Goal: Complete application form: Complete application form

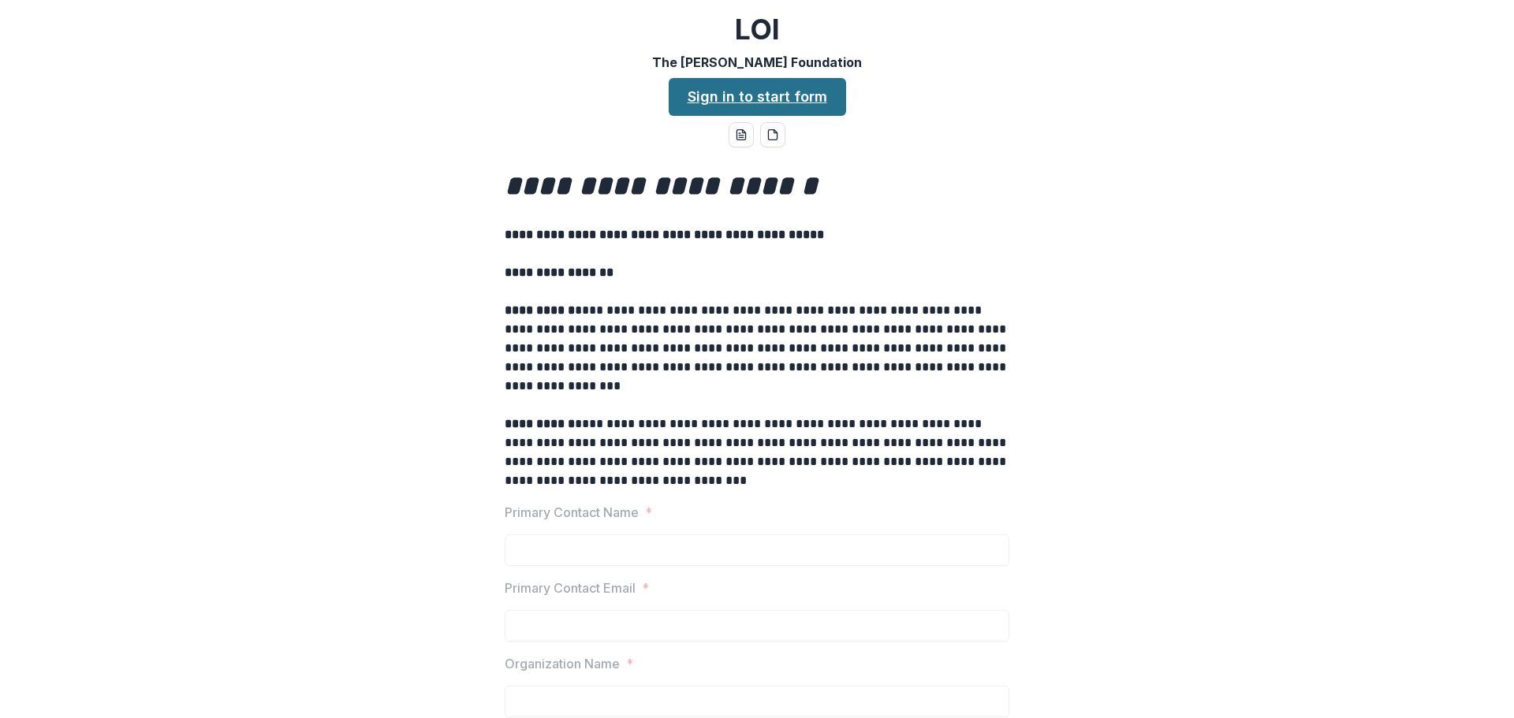
click at [768, 91] on link "Sign in to start form" at bounding box center [757, 97] width 177 height 38
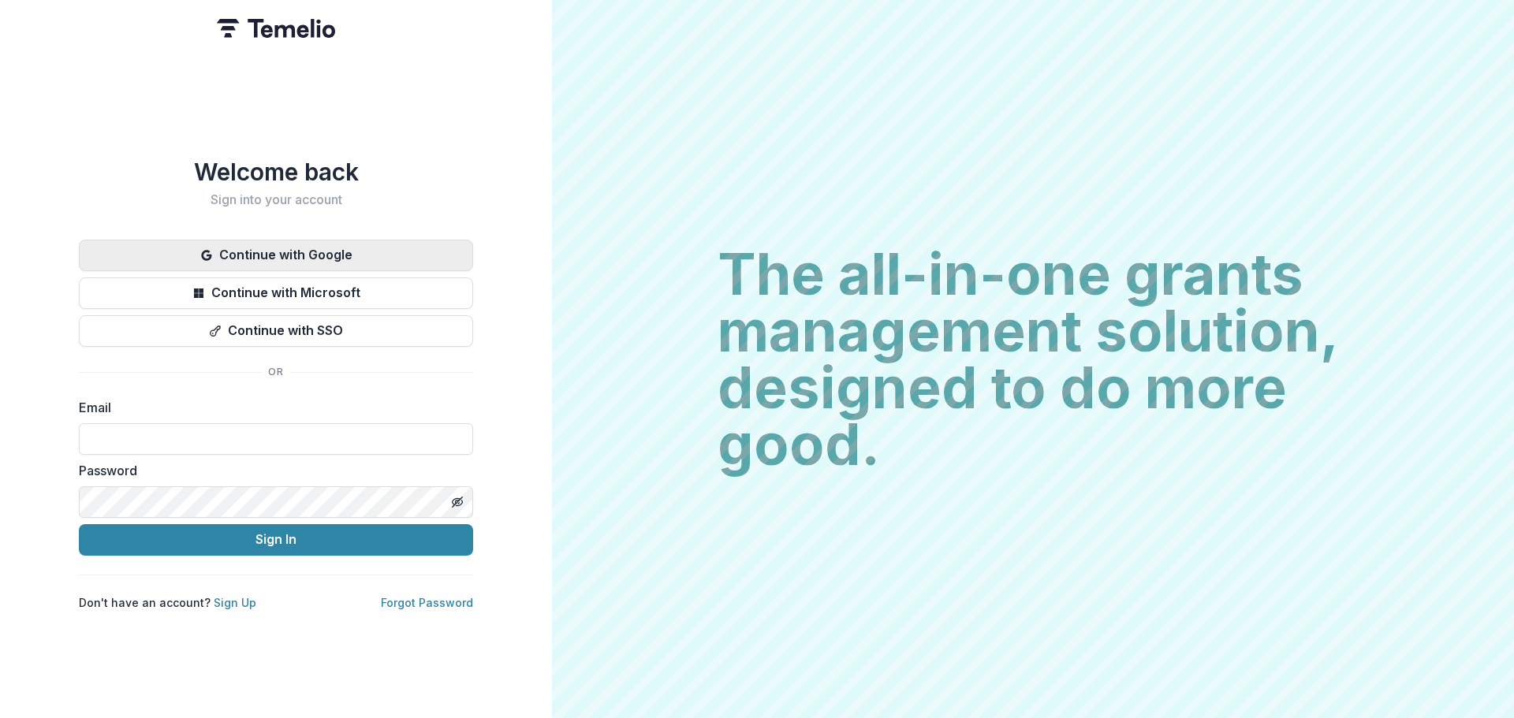
click at [367, 253] on button "Continue with Google" at bounding box center [276, 256] width 394 height 32
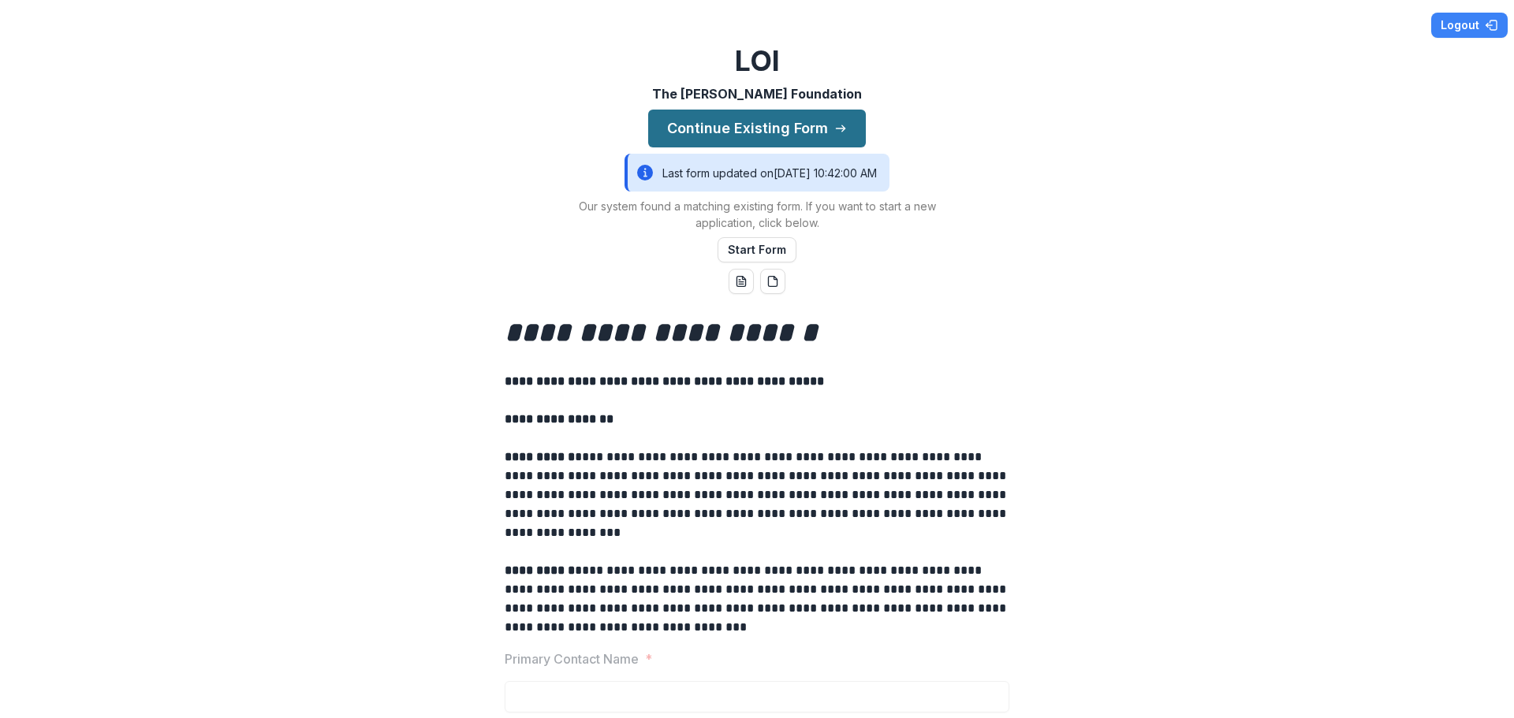
click at [794, 136] on button "Continue Existing Form" at bounding box center [757, 129] width 218 height 38
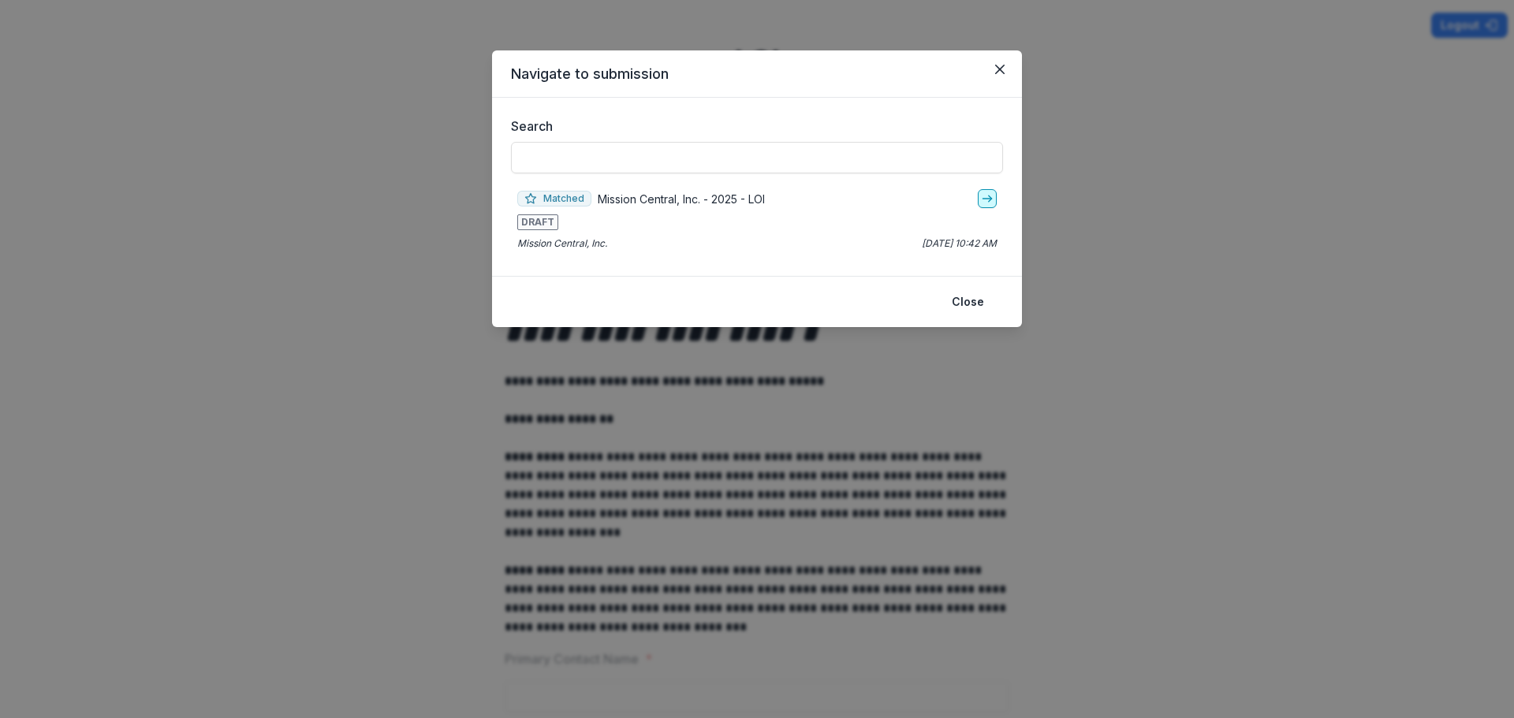
click at [986, 195] on icon "go-to" at bounding box center [987, 198] width 13 height 13
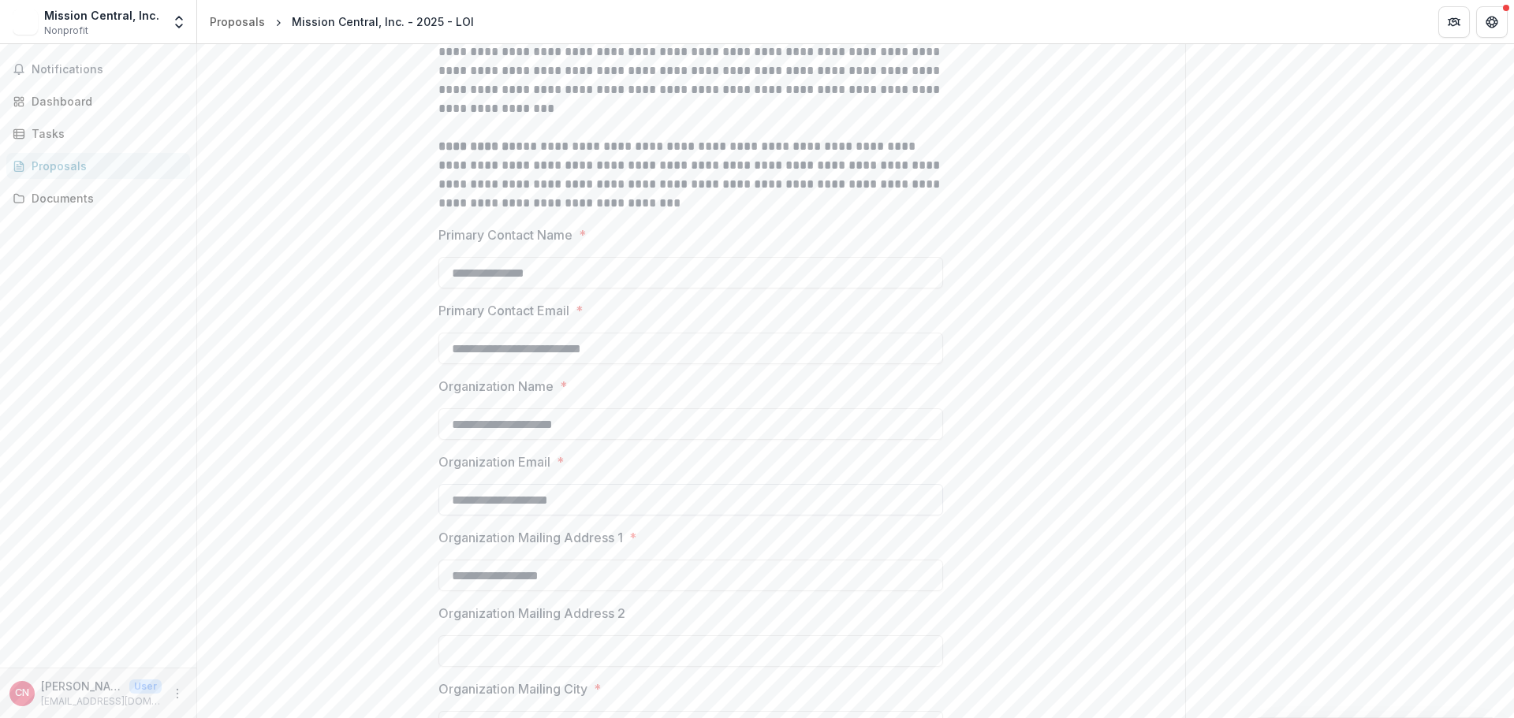
scroll to position [394, 0]
drag, startPoint x: 565, startPoint y: 499, endPoint x: 517, endPoint y: 504, distance: 47.5
click at [517, 504] on input "**********" at bounding box center [690, 499] width 505 height 32
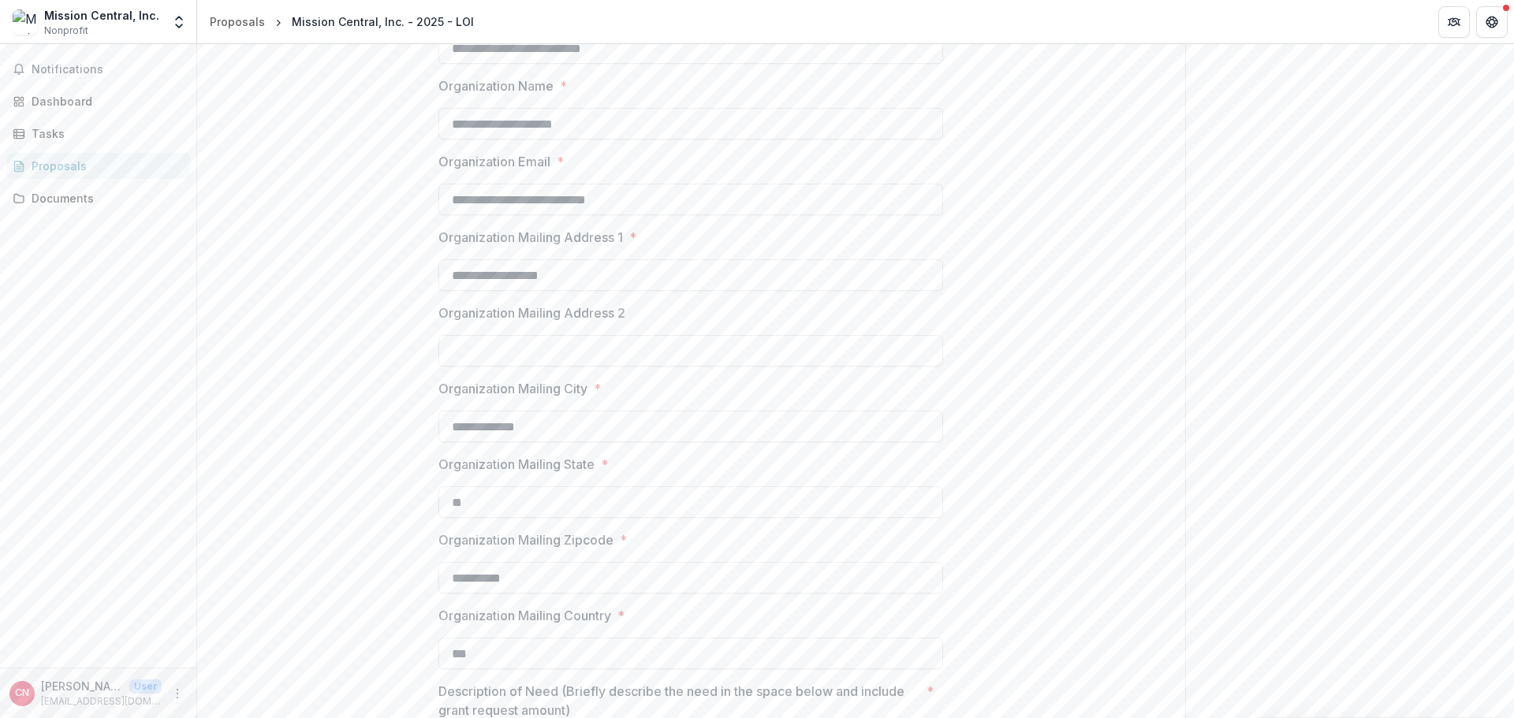
scroll to position [867, 0]
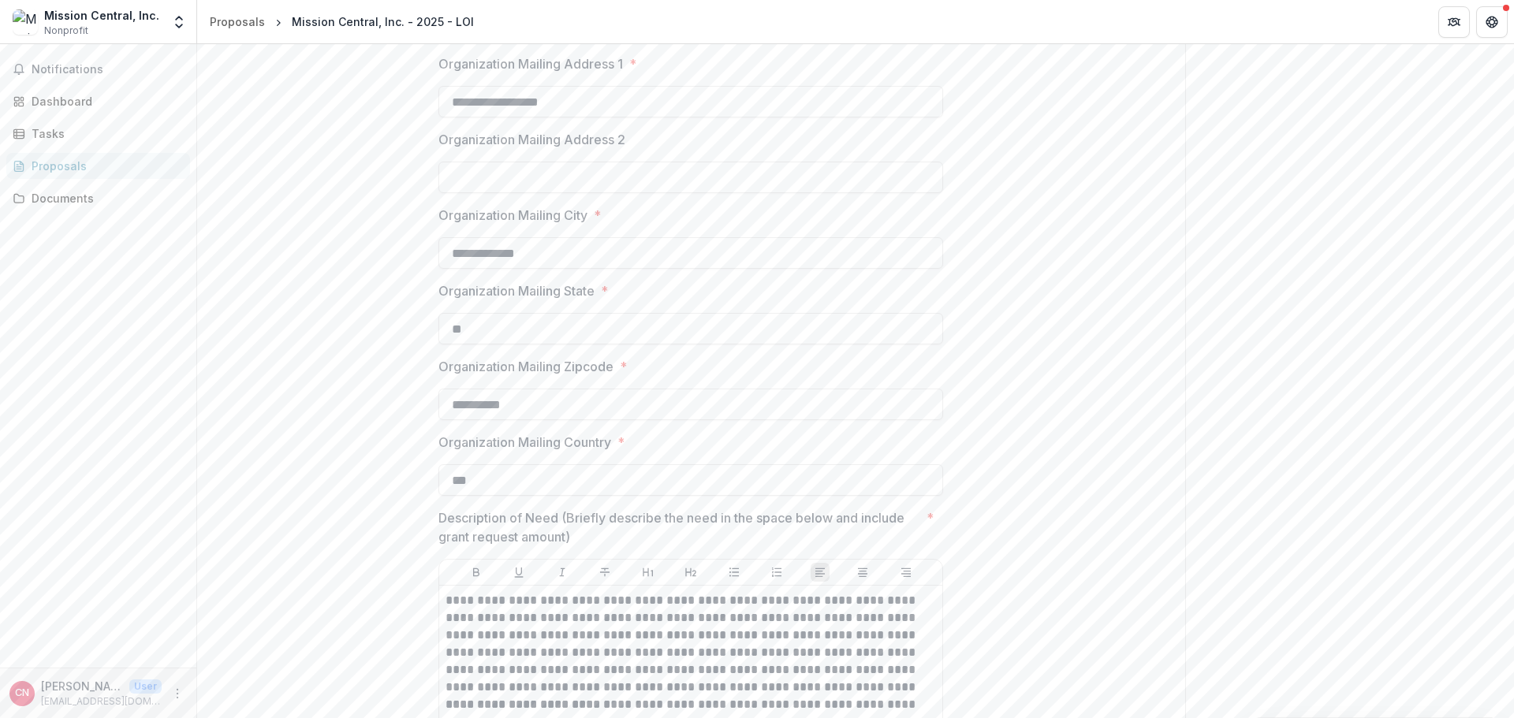
type input "**********"
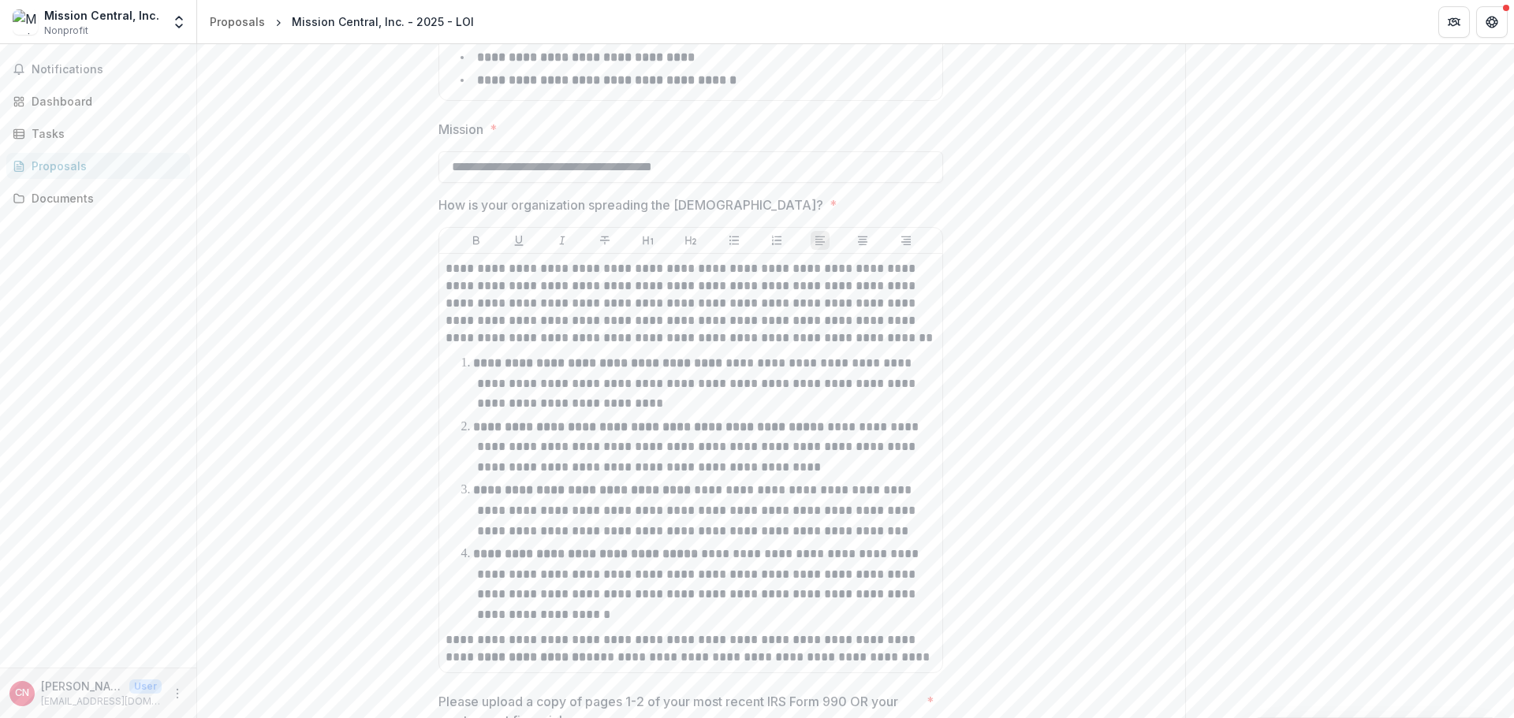
scroll to position [2974, 0]
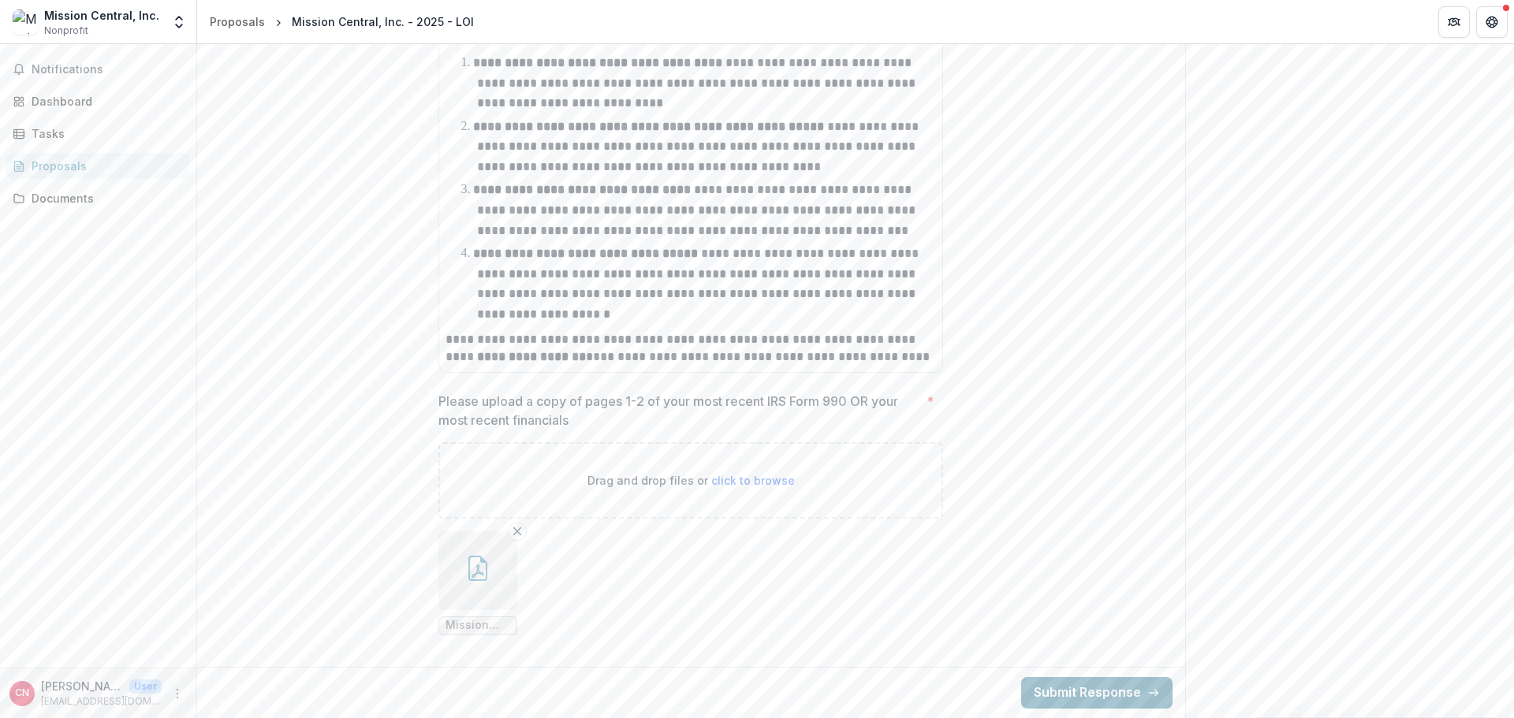
click at [1094, 696] on button "Submit Response" at bounding box center [1096, 693] width 151 height 32
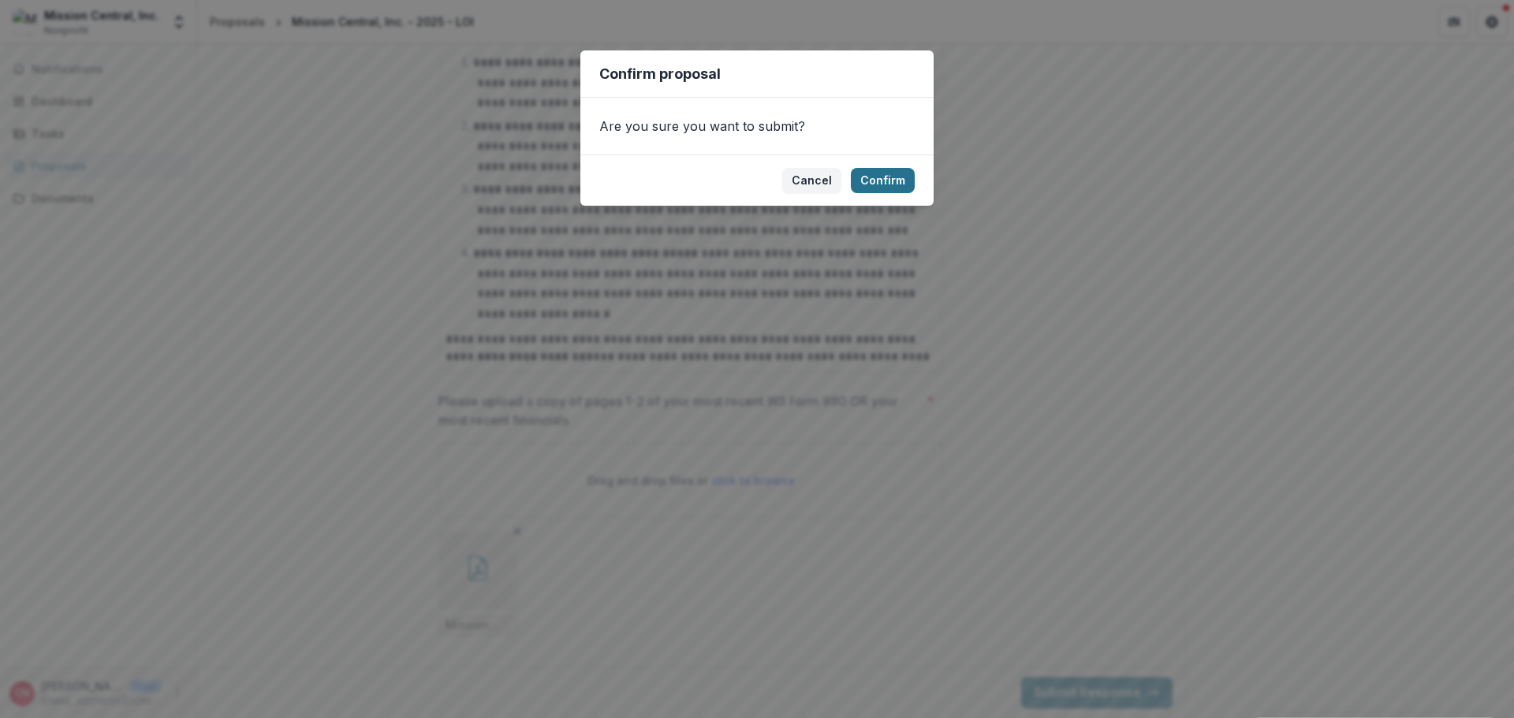
click at [878, 179] on button "Confirm" at bounding box center [883, 180] width 64 height 25
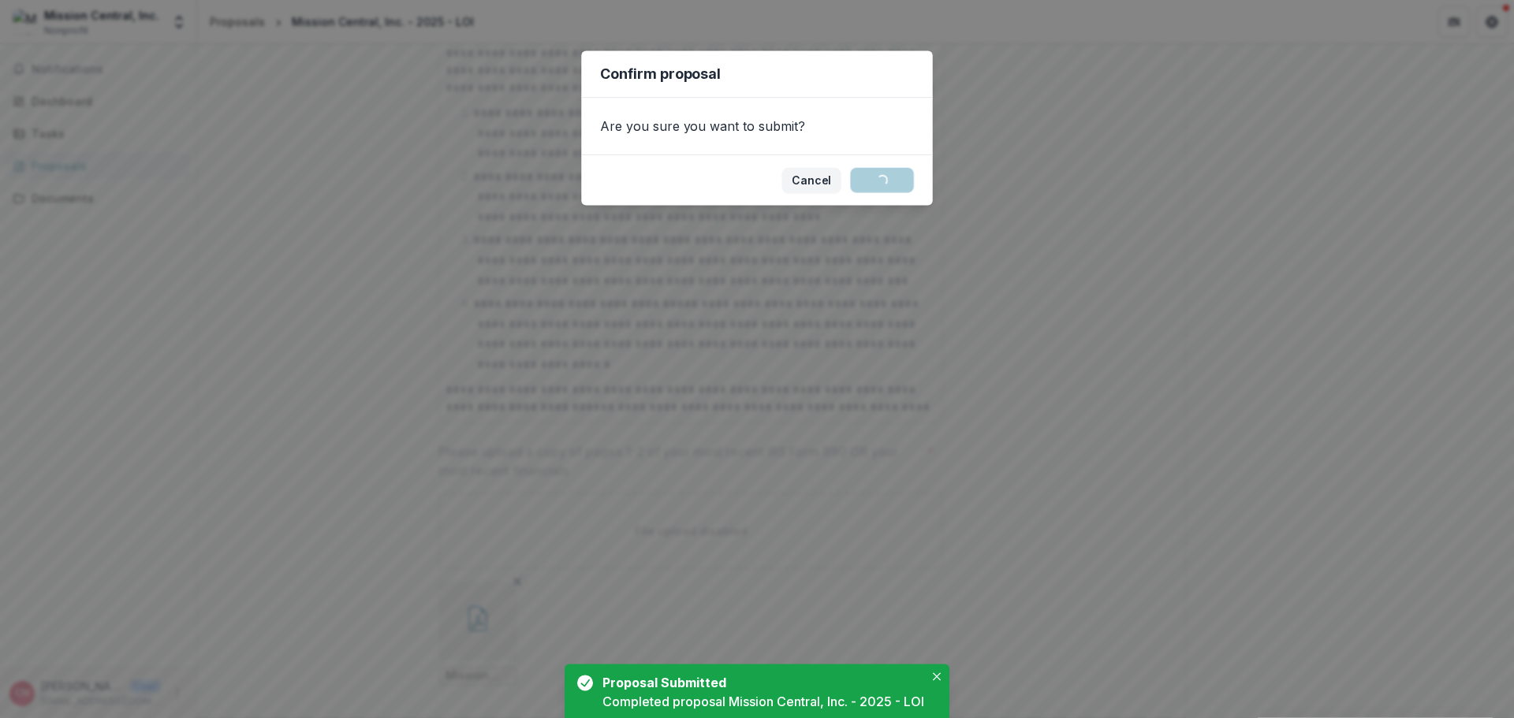
scroll to position [0, 0]
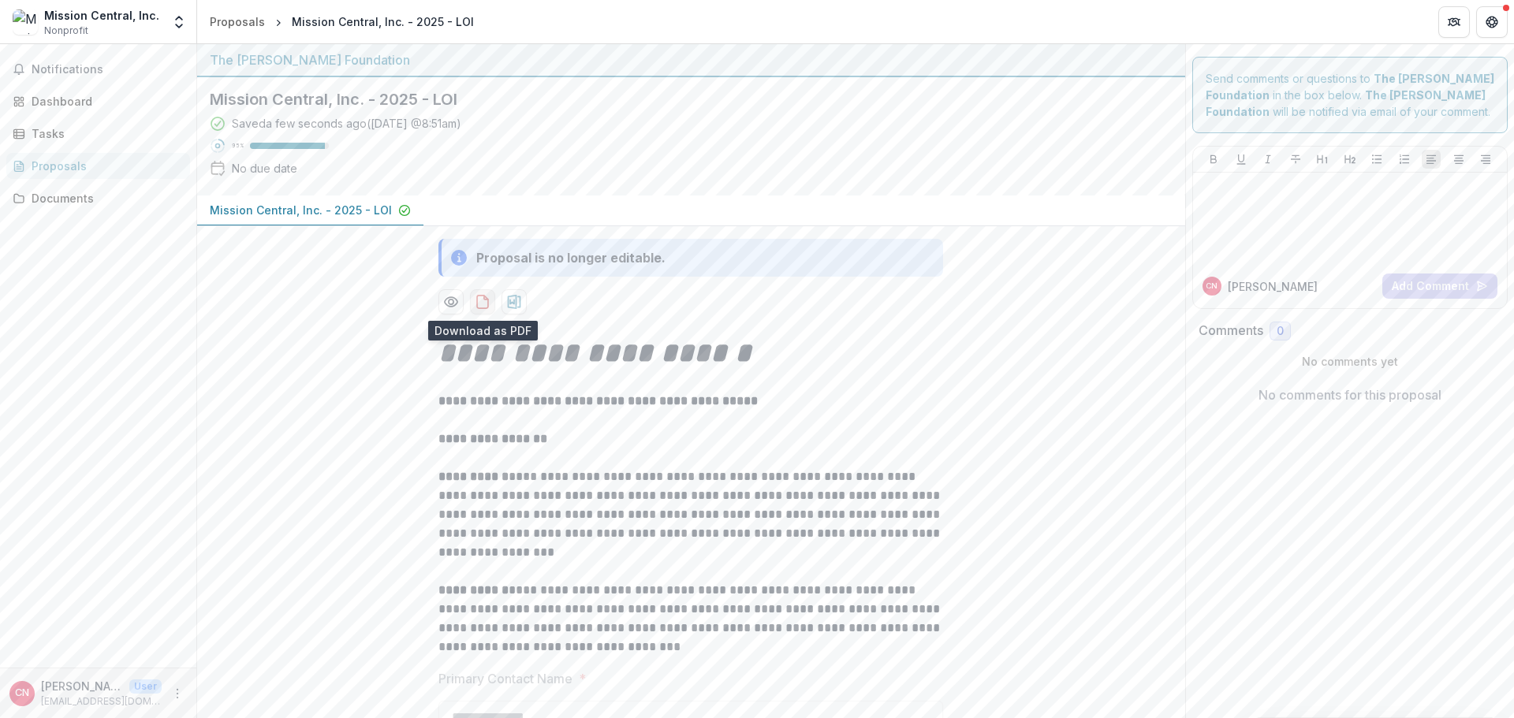
click at [476, 301] on icon "download-proposal" at bounding box center [483, 302] width 16 height 16
click at [251, 30] on link "Proposals" at bounding box center [237, 21] width 68 height 23
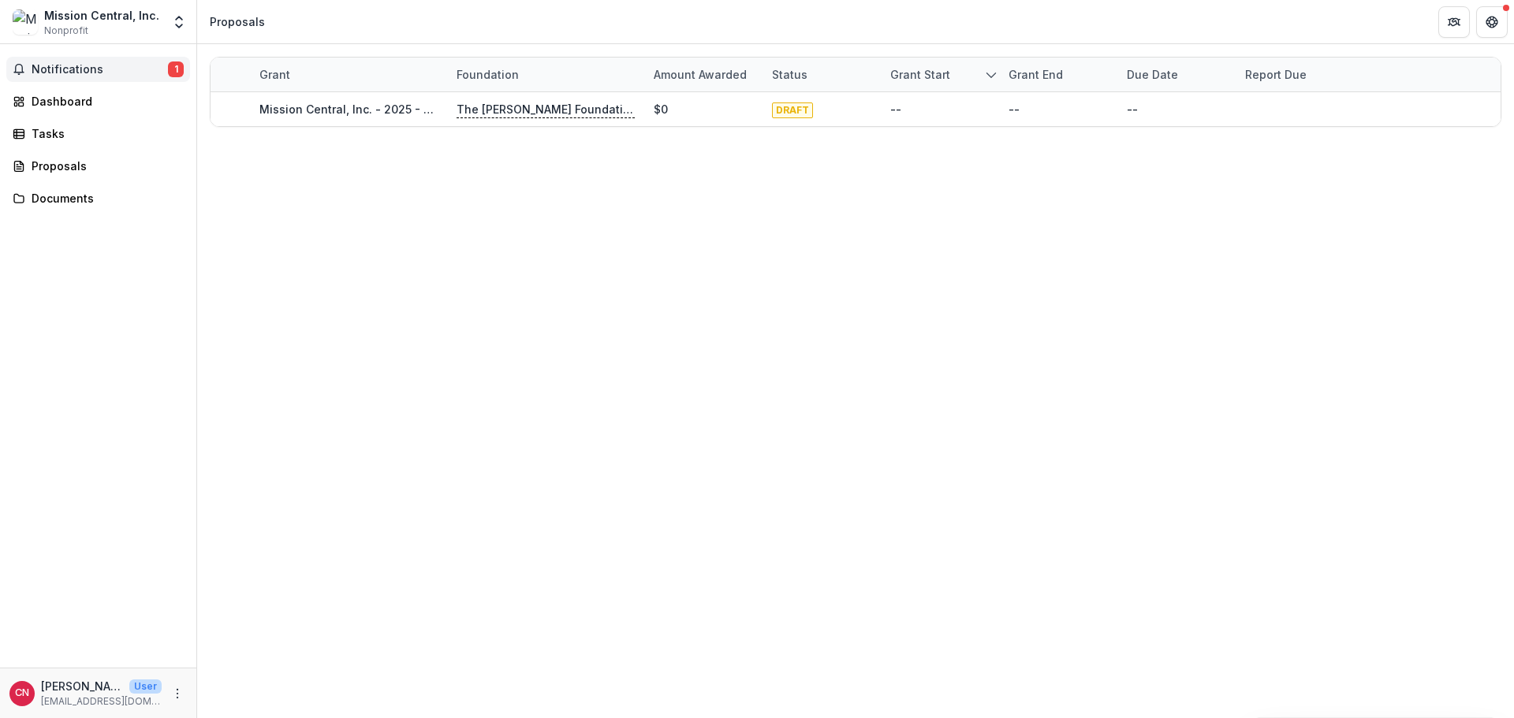
click at [87, 75] on span "Notifications" at bounding box center [100, 69] width 136 height 13
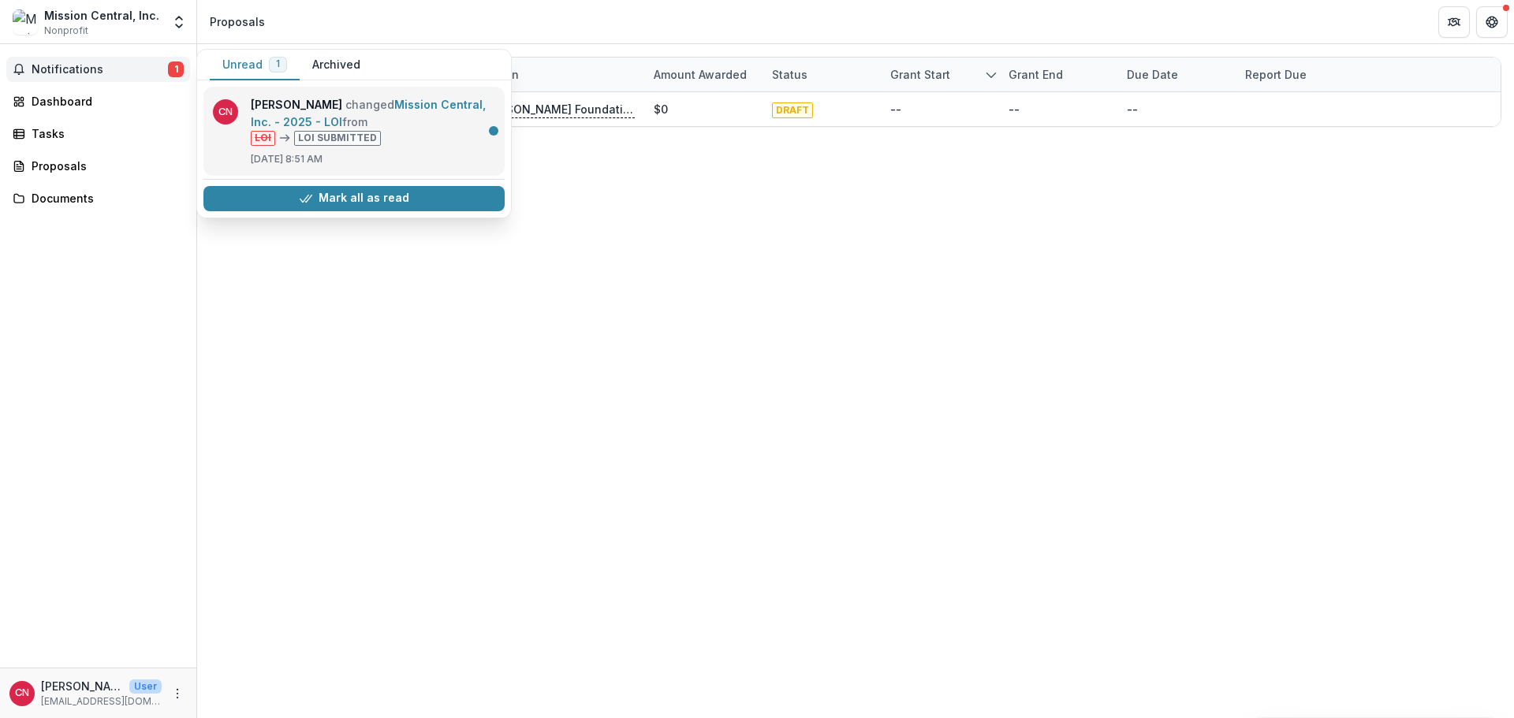
click at [397, 129] on link "Mission Central, Inc. - 2025 - LOI" at bounding box center [368, 113] width 235 height 31
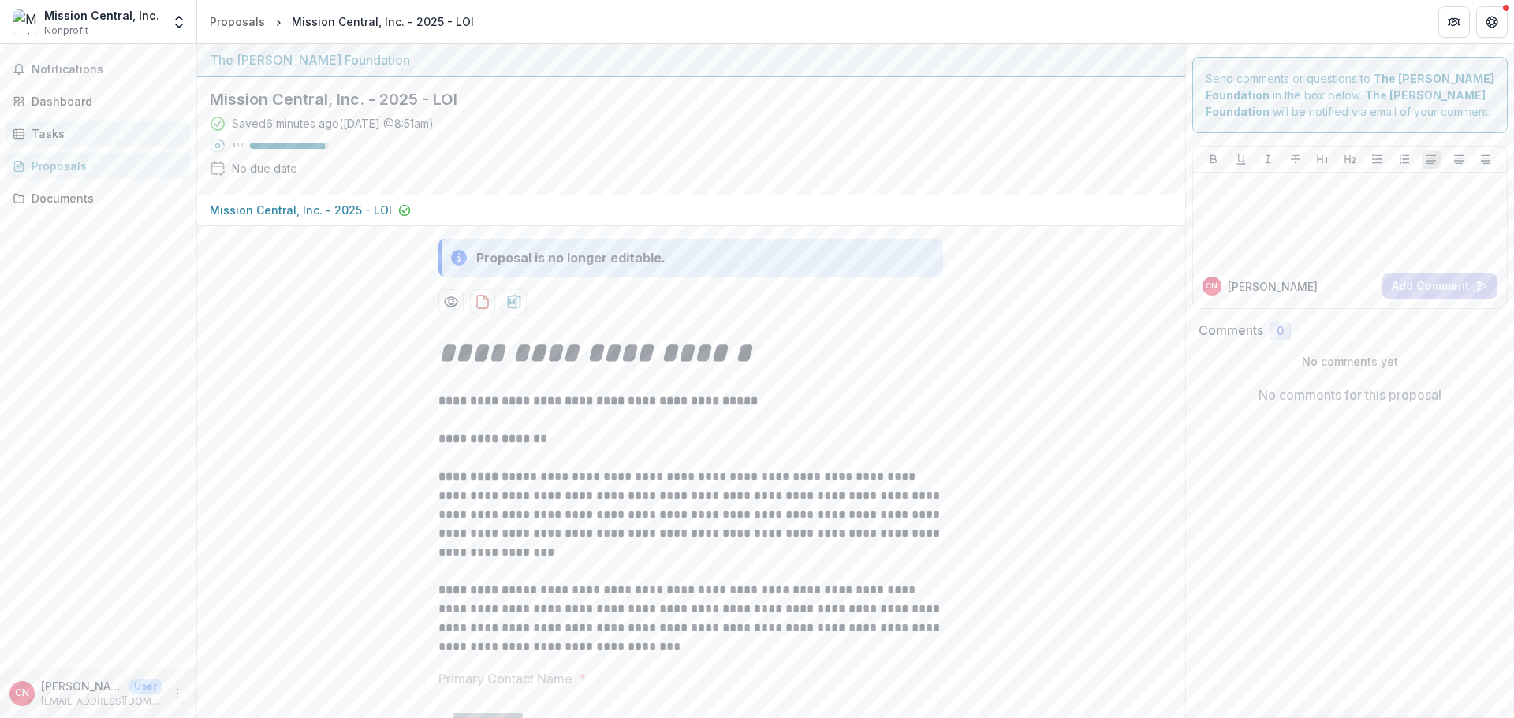
click at [50, 136] on div "Tasks" at bounding box center [105, 133] width 146 height 17
